Goal: Obtain resource: Download file/media

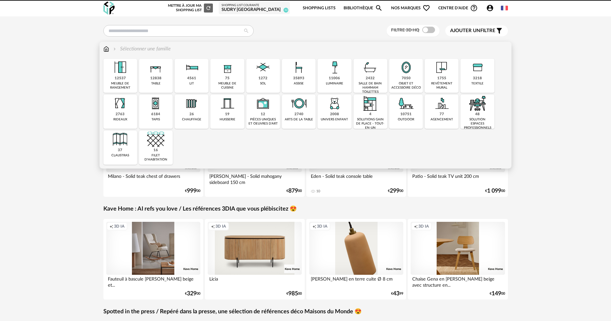
click at [321, 68] on div "11006 luminaire" at bounding box center [335, 76] width 34 height 34
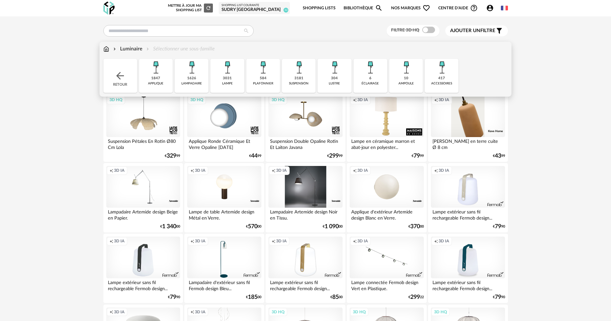
click at [219, 82] on div "3031 lampe" at bounding box center [227, 76] width 34 height 34
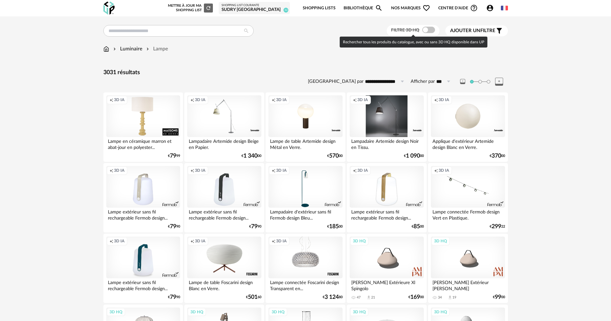
click at [420, 32] on label "Filtre 3D HQ" at bounding box center [414, 30] width 46 height 6
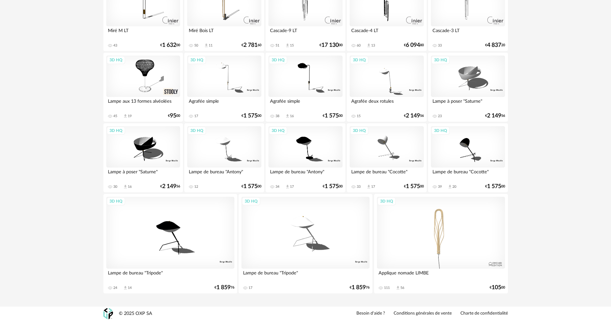
scroll to position [1139, 0]
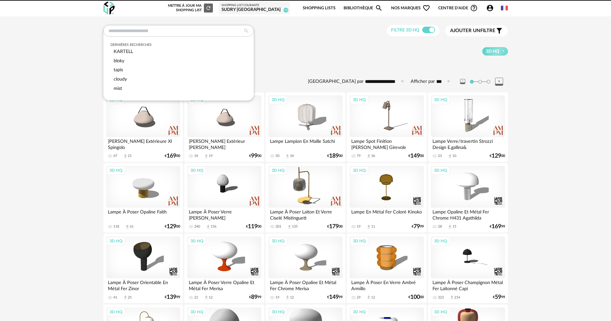
click at [158, 32] on input "text" at bounding box center [178, 31] width 150 height 12
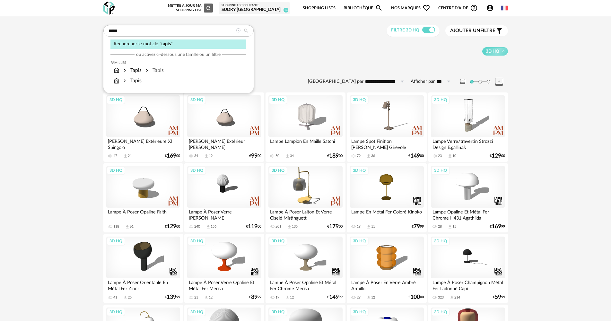
type input "*****"
type input "**********"
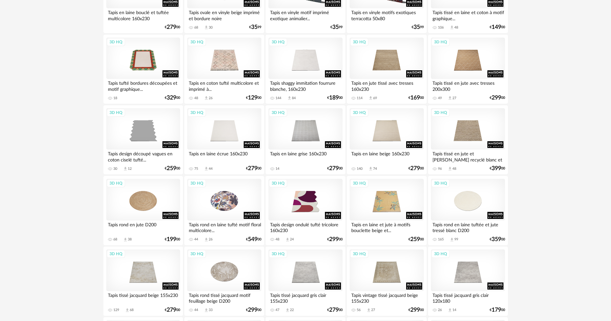
scroll to position [418, 0]
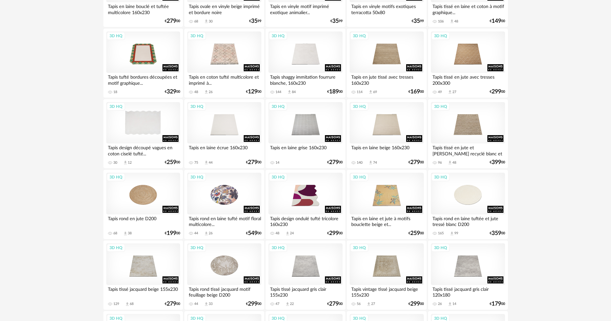
click at [148, 129] on div "3D HQ" at bounding box center [143, 123] width 74 height 42
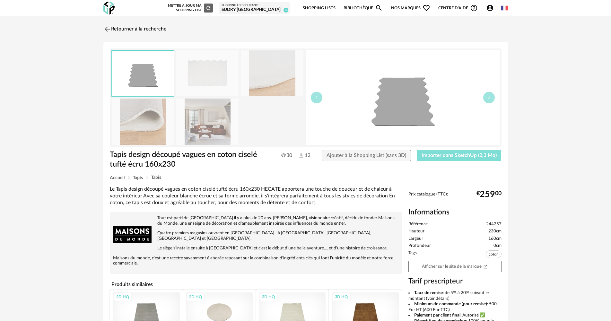
click at [488, 156] on span "Importer dans SketchUp (2,3 Mo)" at bounding box center [459, 155] width 75 height 5
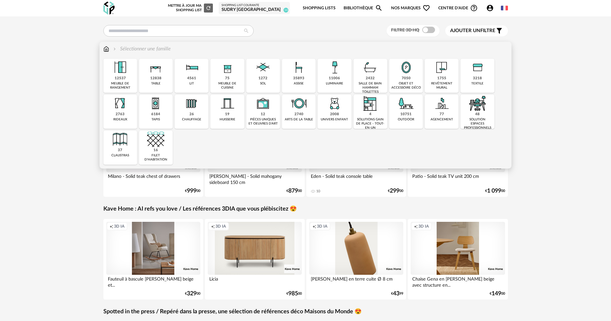
click at [297, 72] on img at bounding box center [298, 67] width 17 height 17
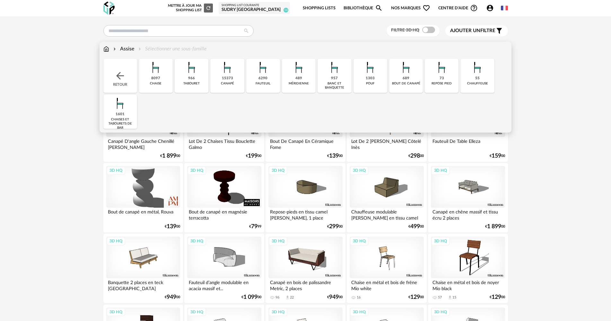
click at [271, 84] on div "6290 fauteuil" at bounding box center [263, 76] width 34 height 34
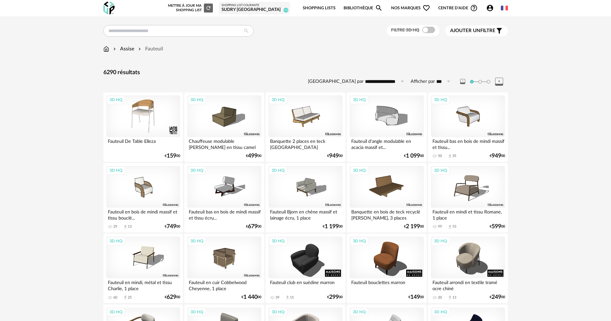
click at [425, 28] on span at bounding box center [428, 30] width 13 height 6
click at [393, 81] on input "**********" at bounding box center [386, 81] width 44 height 10
click at [389, 104] on li "Prix croissant" at bounding box center [391, 109] width 54 height 11
type input "**********"
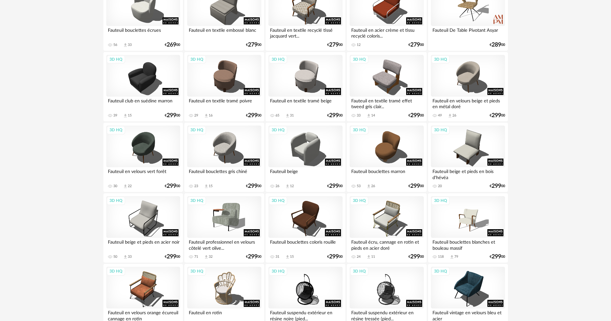
scroll to position [675, 0]
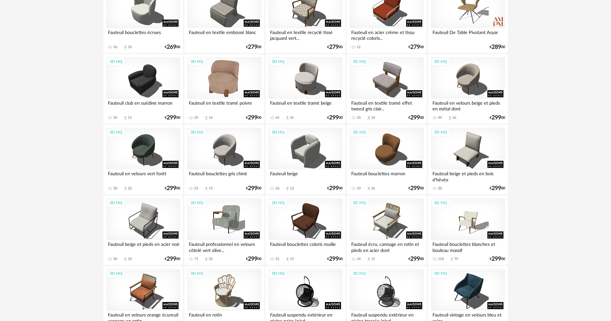
click at [242, 85] on div "3D HQ" at bounding box center [224, 78] width 74 height 42
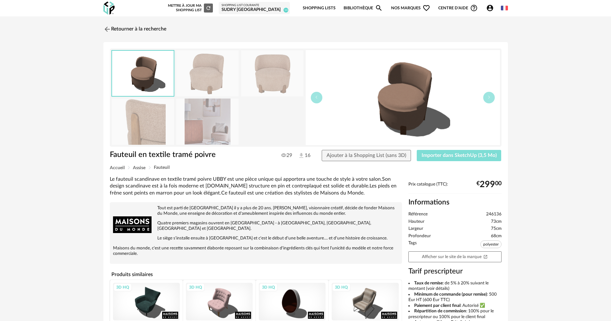
click at [484, 154] on span "Importer dans SketchUp (3,5 Mo)" at bounding box center [459, 155] width 75 height 5
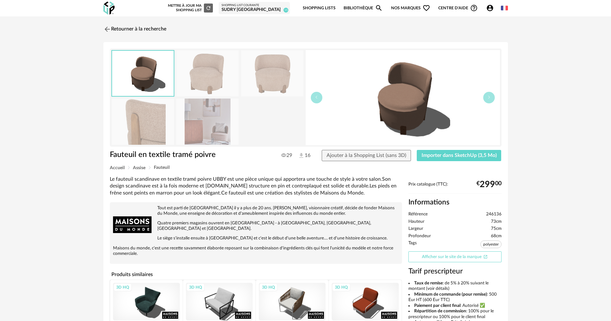
click at [453, 255] on link "Afficher sur le site de la marque Open In New icon" at bounding box center [455, 257] width 93 height 11
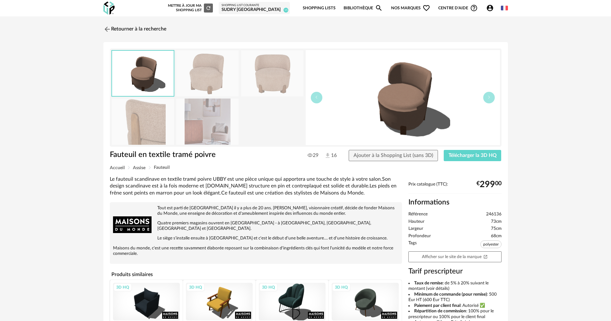
click at [354, 5] on link "Bibliothèque Magnify icon" at bounding box center [363, 8] width 39 height 15
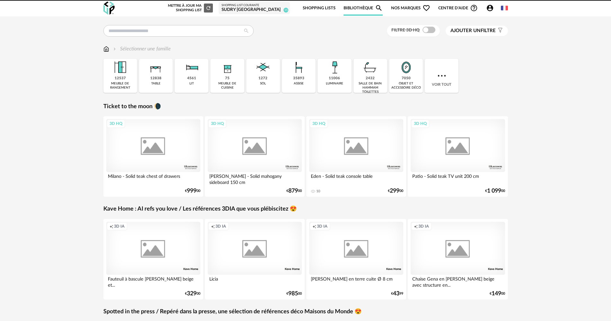
click at [324, 8] on link "Shopping Lists" at bounding box center [319, 8] width 33 height 15
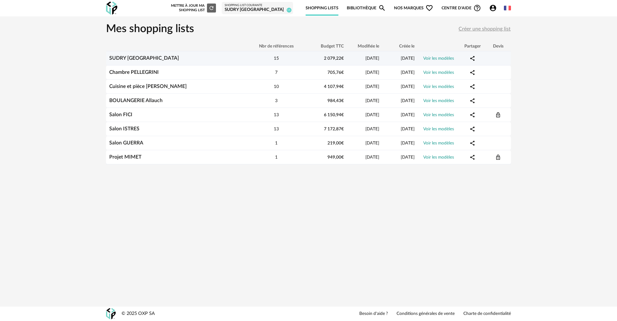
click at [296, 55] on td "15" at bounding box center [276, 58] width 58 height 14
click at [238, 57] on div "SUDRY [GEOGRAPHIC_DATA]" at bounding box center [176, 58] width 141 height 6
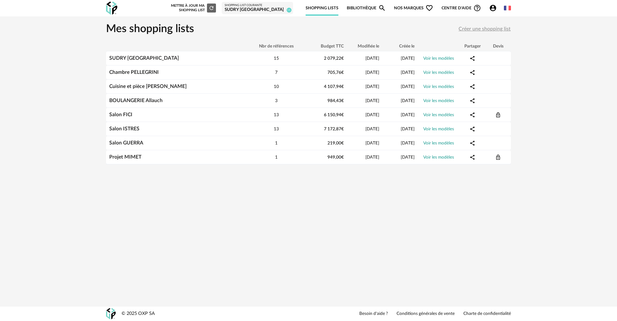
click at [265, 9] on div "SUDRY [GEOGRAPHIC_DATA]" at bounding box center [258, 10] width 66 height 6
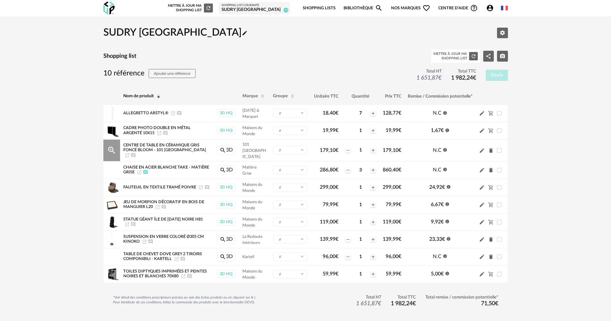
click at [491, 148] on icon "Delete icon" at bounding box center [491, 150] width 4 height 4
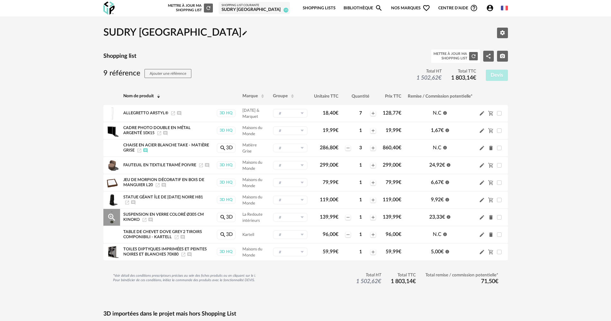
click at [490, 218] on icon "Delete icon" at bounding box center [491, 218] width 4 height 4
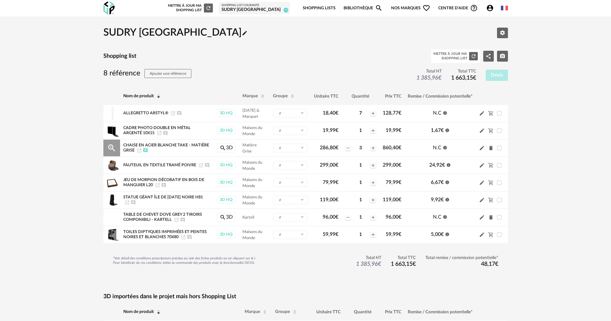
click at [491, 147] on icon "Delete icon" at bounding box center [491, 148] width 6 height 6
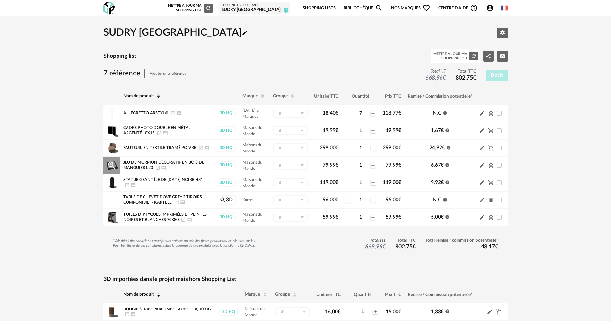
click at [481, 166] on icon "Pencil icon" at bounding box center [482, 166] width 4 height 4
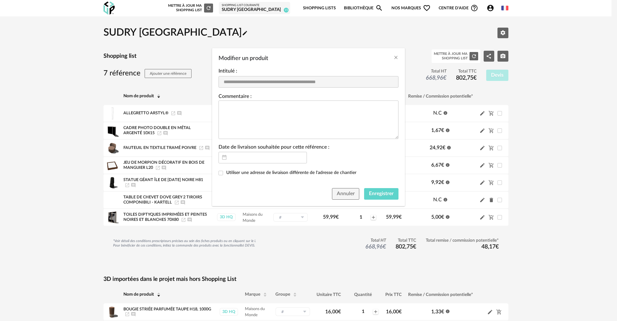
click at [391, 57] on div "Modifier un produit" at bounding box center [308, 56] width 193 height 17
click at [393, 58] on div "Modifier un produit" at bounding box center [308, 56] width 193 height 17
click at [395, 58] on icon "Close" at bounding box center [395, 57] width 5 height 5
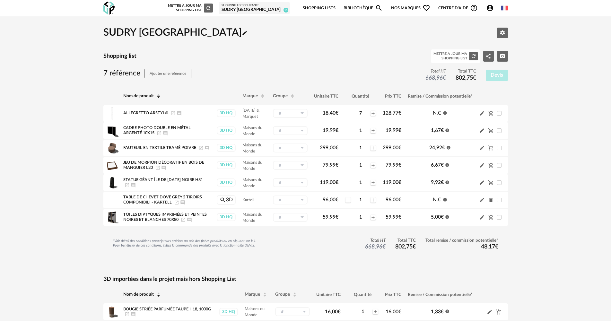
click at [332, 72] on div "7 référence Ajouter une référence Total HT 668,96 € Total TTC 802,75 € Devis" at bounding box center [305, 75] width 405 height 13
click at [348, 7] on link "Bibliothèque Magnify icon" at bounding box center [363, 8] width 39 height 15
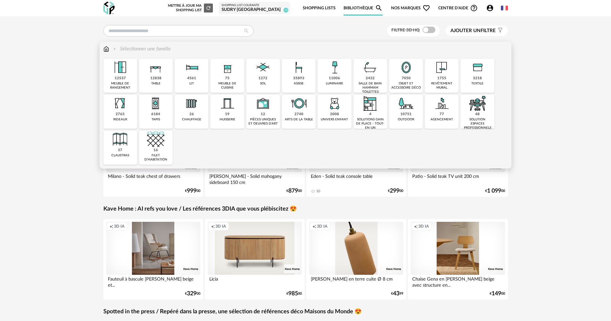
click at [400, 74] on img at bounding box center [406, 67] width 17 height 17
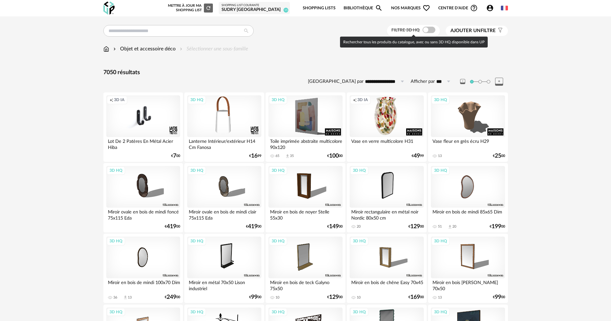
click at [420, 28] on label "Filtre 3D HQ" at bounding box center [415, 30] width 46 height 6
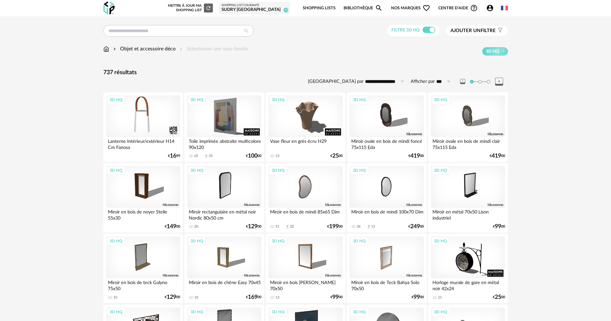
click at [395, 80] on input "**********" at bounding box center [386, 81] width 44 height 10
click at [377, 106] on li "Prix croissant" at bounding box center [391, 109] width 54 height 11
type input "**********"
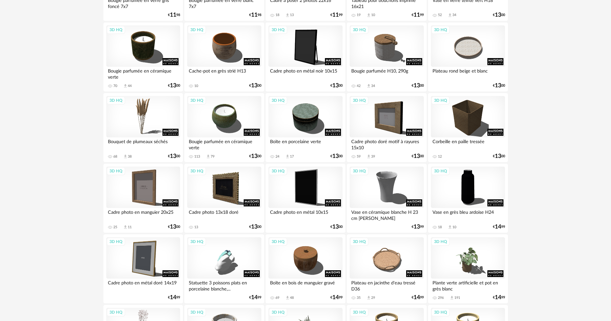
scroll to position [1028, 0]
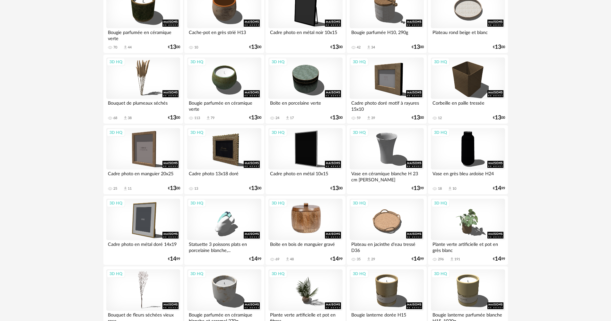
click at [321, 218] on div "3D HQ" at bounding box center [306, 220] width 74 height 42
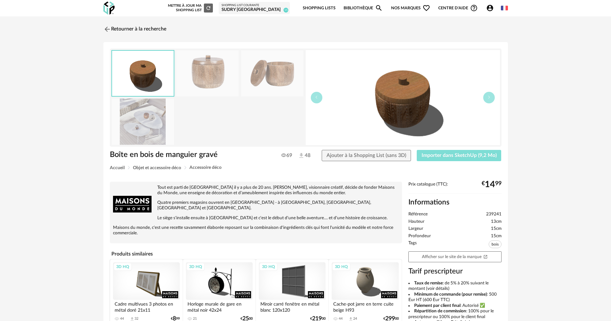
click at [451, 152] on button "Importer dans SketchUp (9,2 Mo)" at bounding box center [459, 156] width 85 height 12
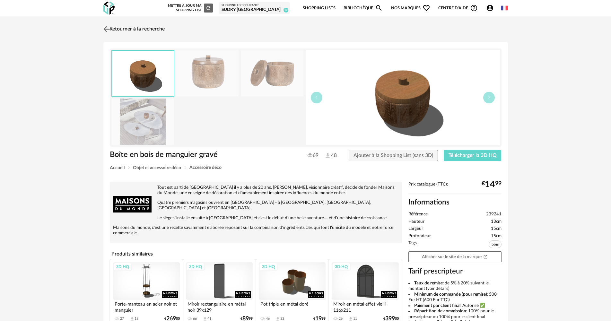
click at [137, 31] on link "Retourner à la recherche" at bounding box center [133, 29] width 63 height 14
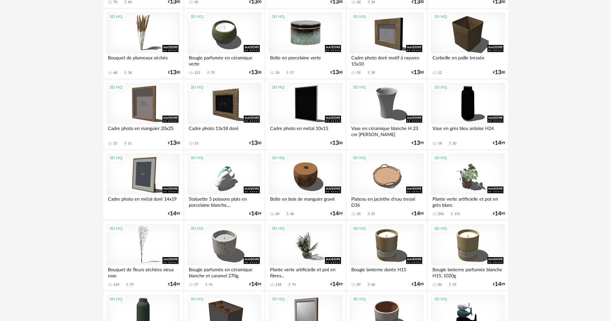
scroll to position [1081, 0]
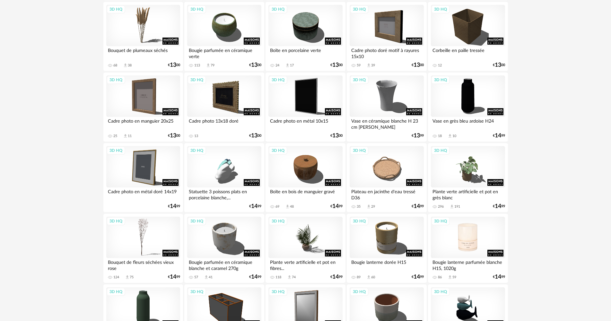
click at [479, 245] on div "3D HQ" at bounding box center [468, 238] width 74 height 42
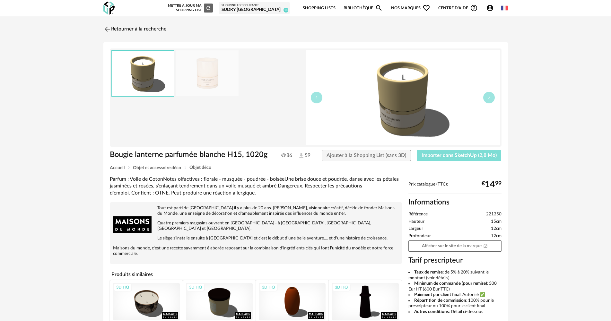
drag, startPoint x: 482, startPoint y: 159, endPoint x: 513, endPoint y: 136, distance: 38.3
click at [482, 157] on button "Importer dans SketchUp (2,8 Mo)" at bounding box center [459, 156] width 85 height 12
